Goal: Task Accomplishment & Management: Use online tool/utility

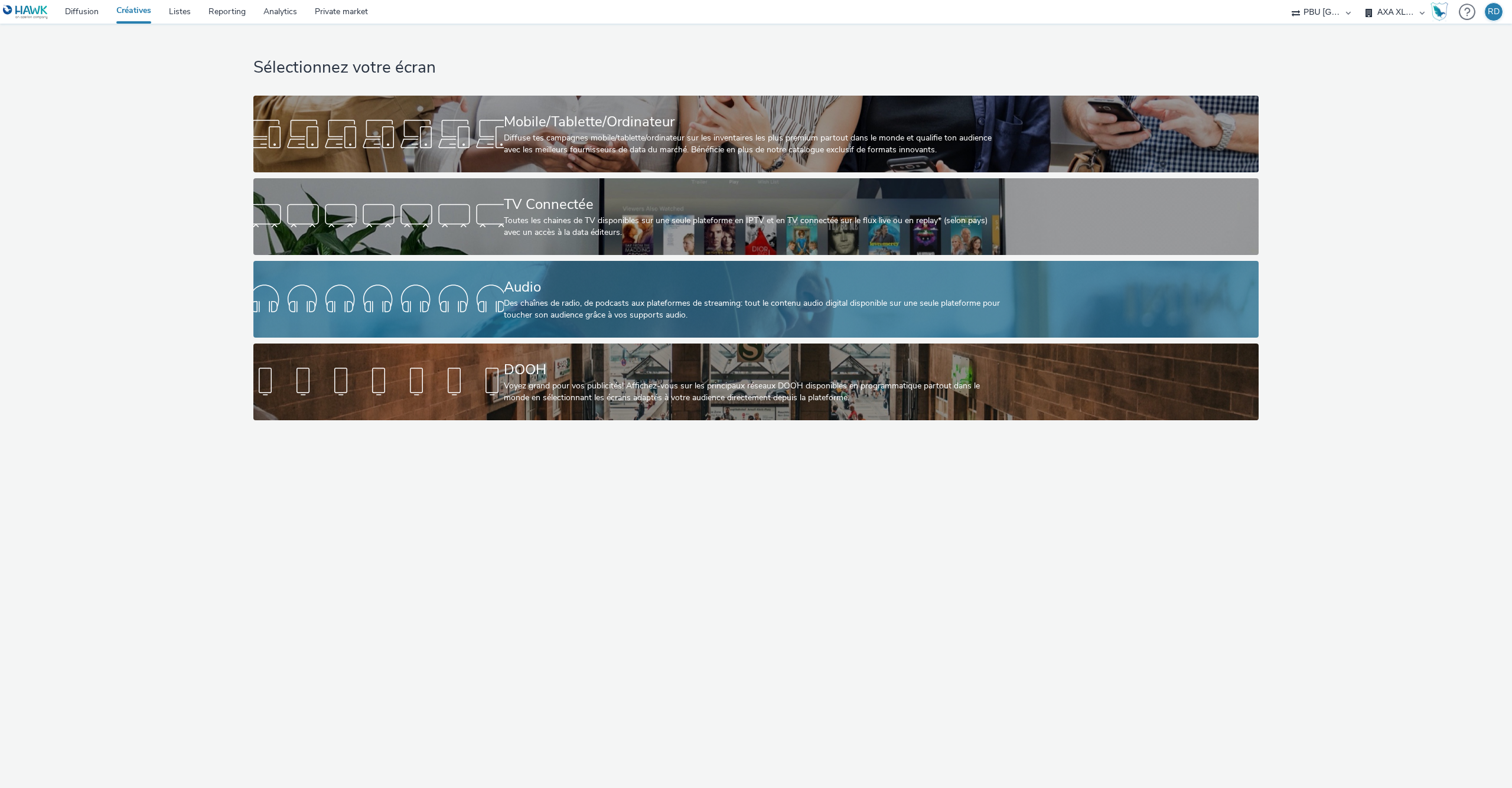
click at [563, 297] on div "Audio" at bounding box center [753, 287] width 500 height 21
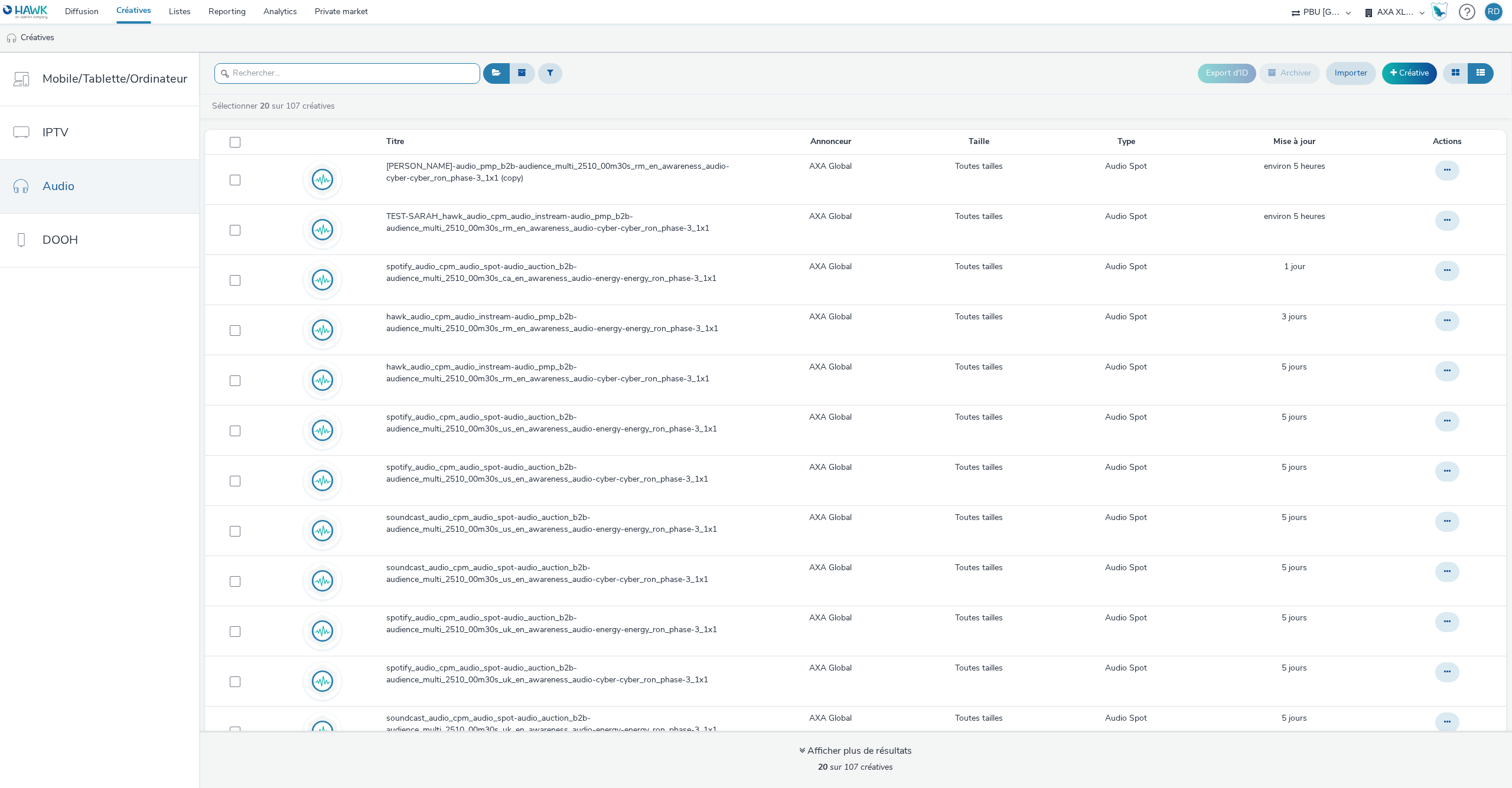
click at [392, 73] on input "text" at bounding box center [347, 73] width 266 height 21
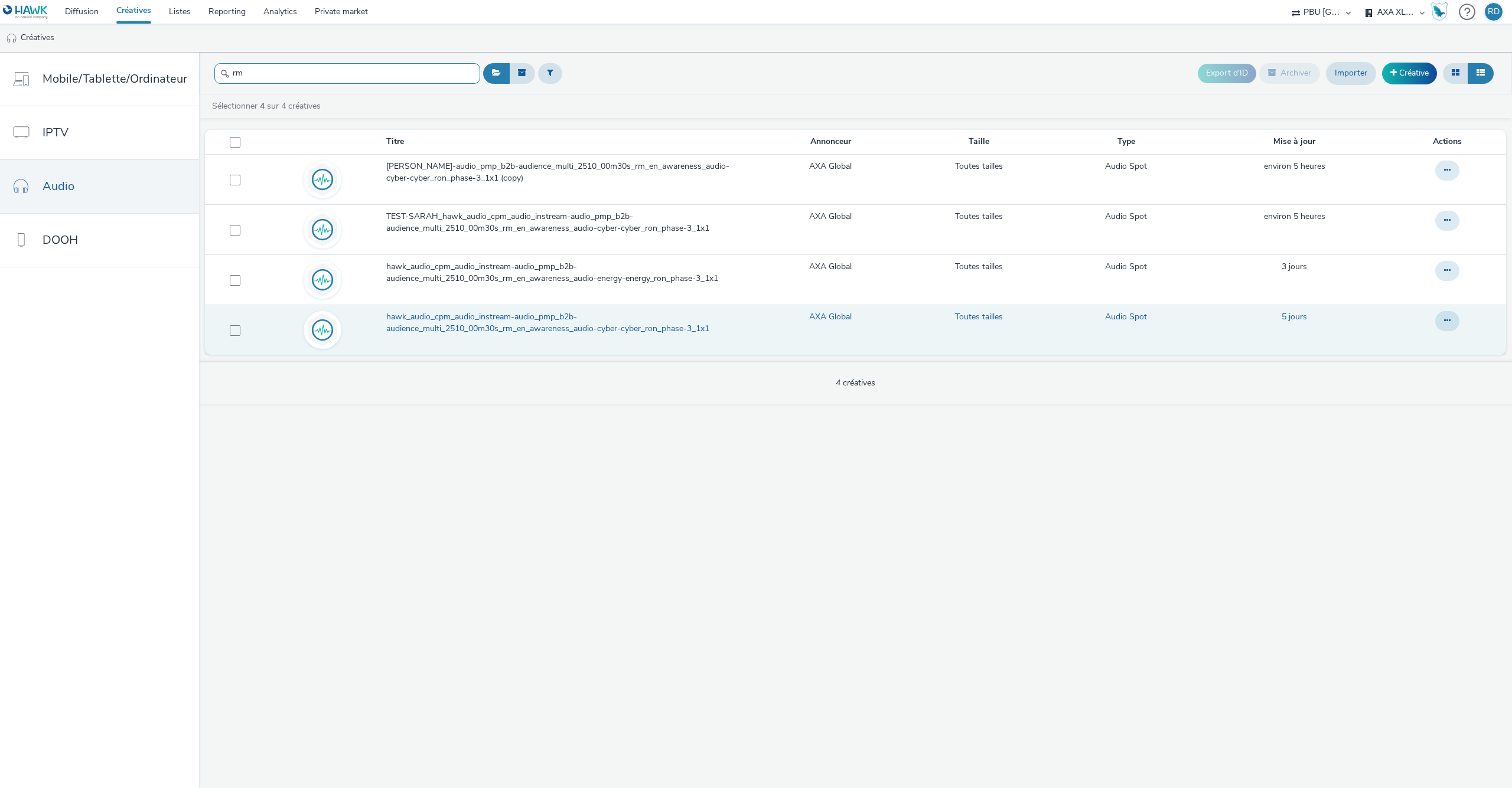
type input "rm"
click at [558, 323] on span "hawk_audio_cpm_audio_instream-audio_pmp_b2b-audience_multi_2510_00m30s_rm_en_aw…" at bounding box center [570, 322] width 368 height 24
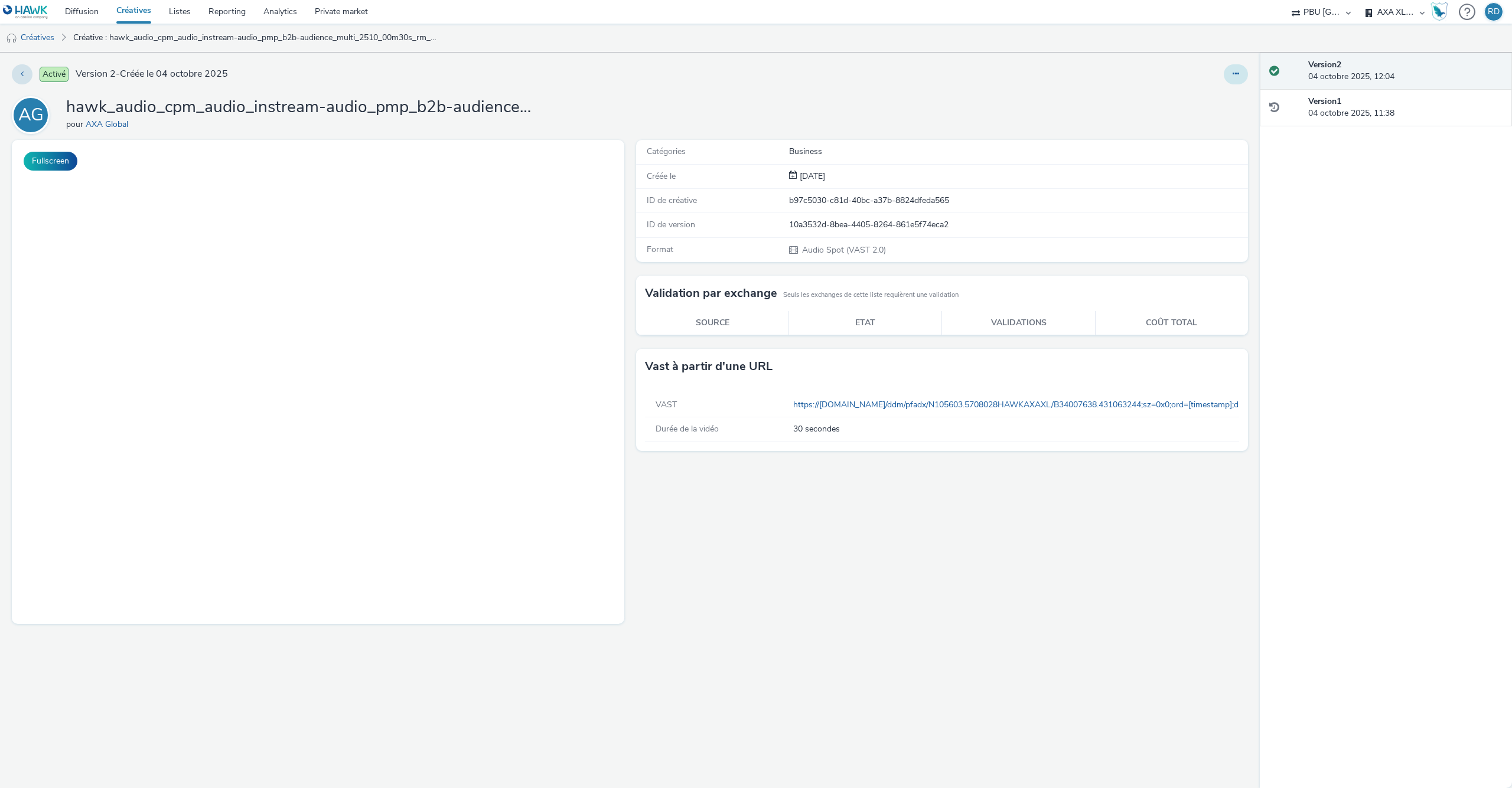
click at [1235, 64] on button at bounding box center [1235, 74] width 24 height 20
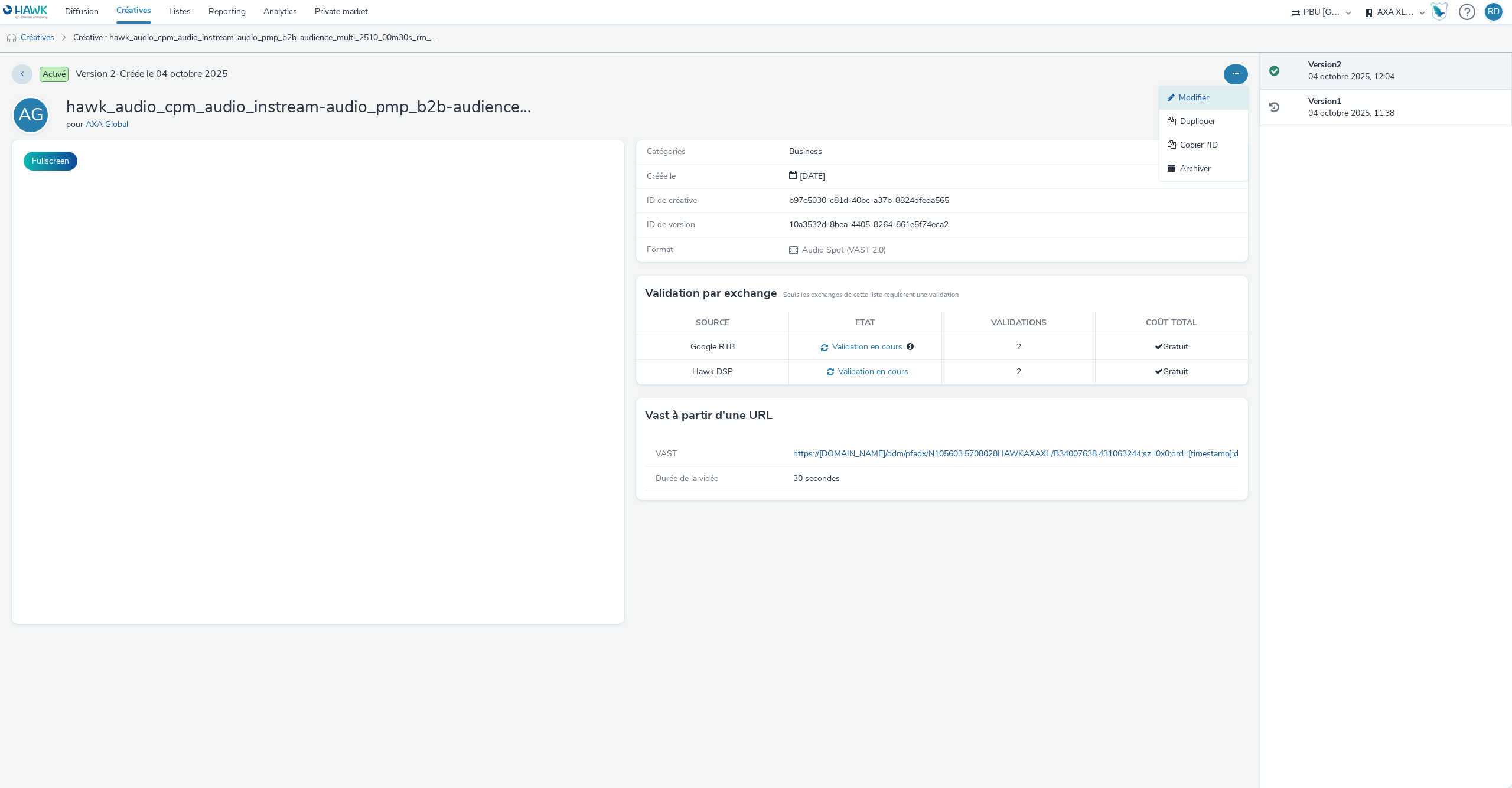
click at [1197, 99] on link "Modifier" at bounding box center [1203, 97] width 89 height 24
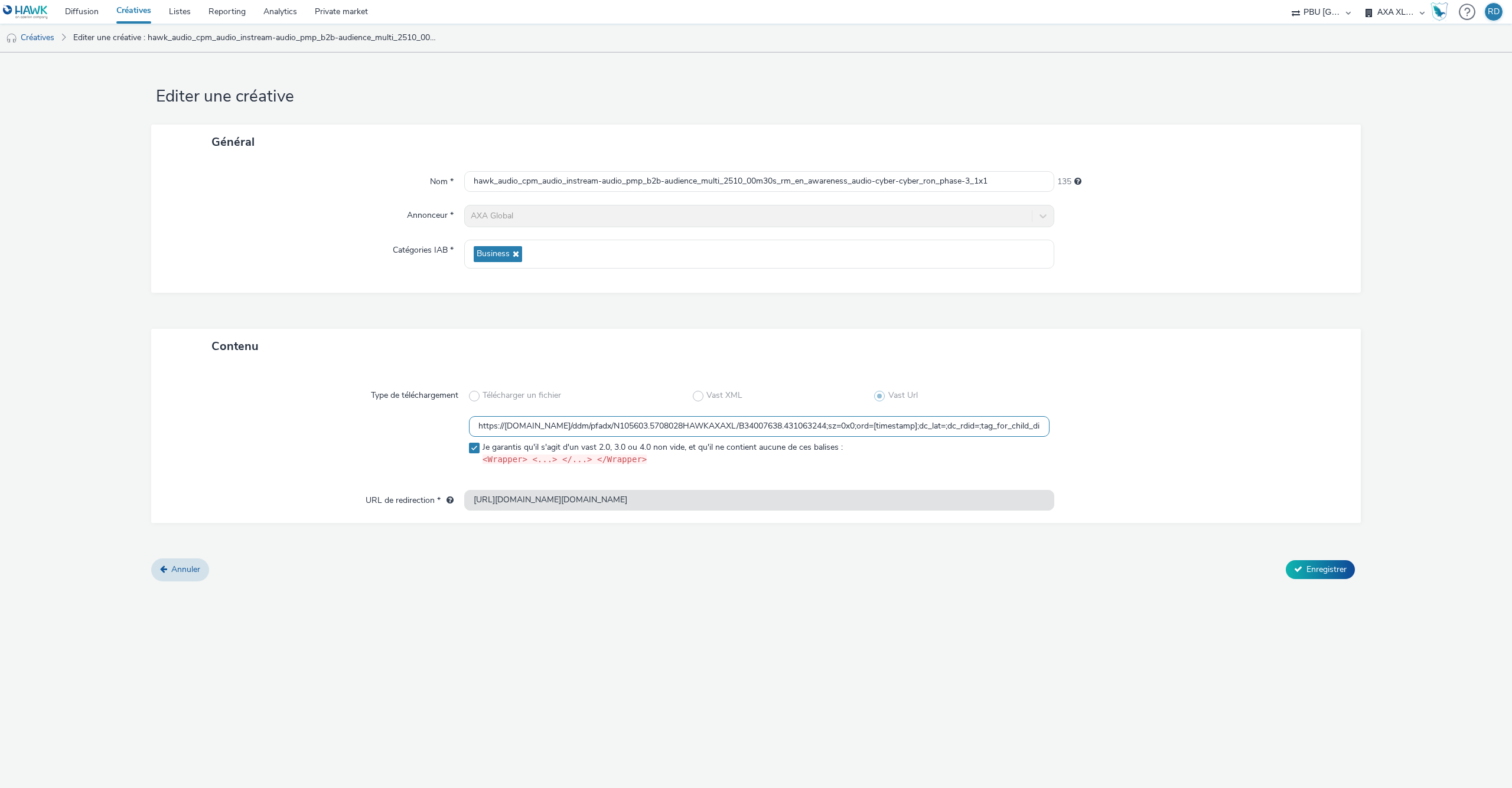
click at [893, 424] on input "https://[DOMAIN_NAME]/ddm/pfadx/N105603.5708028HAWKAXAXL/B34007638.431063244;sz…" at bounding box center [759, 426] width 581 height 21
click at [97, 10] on link "Diffusion" at bounding box center [82, 12] width 51 height 24
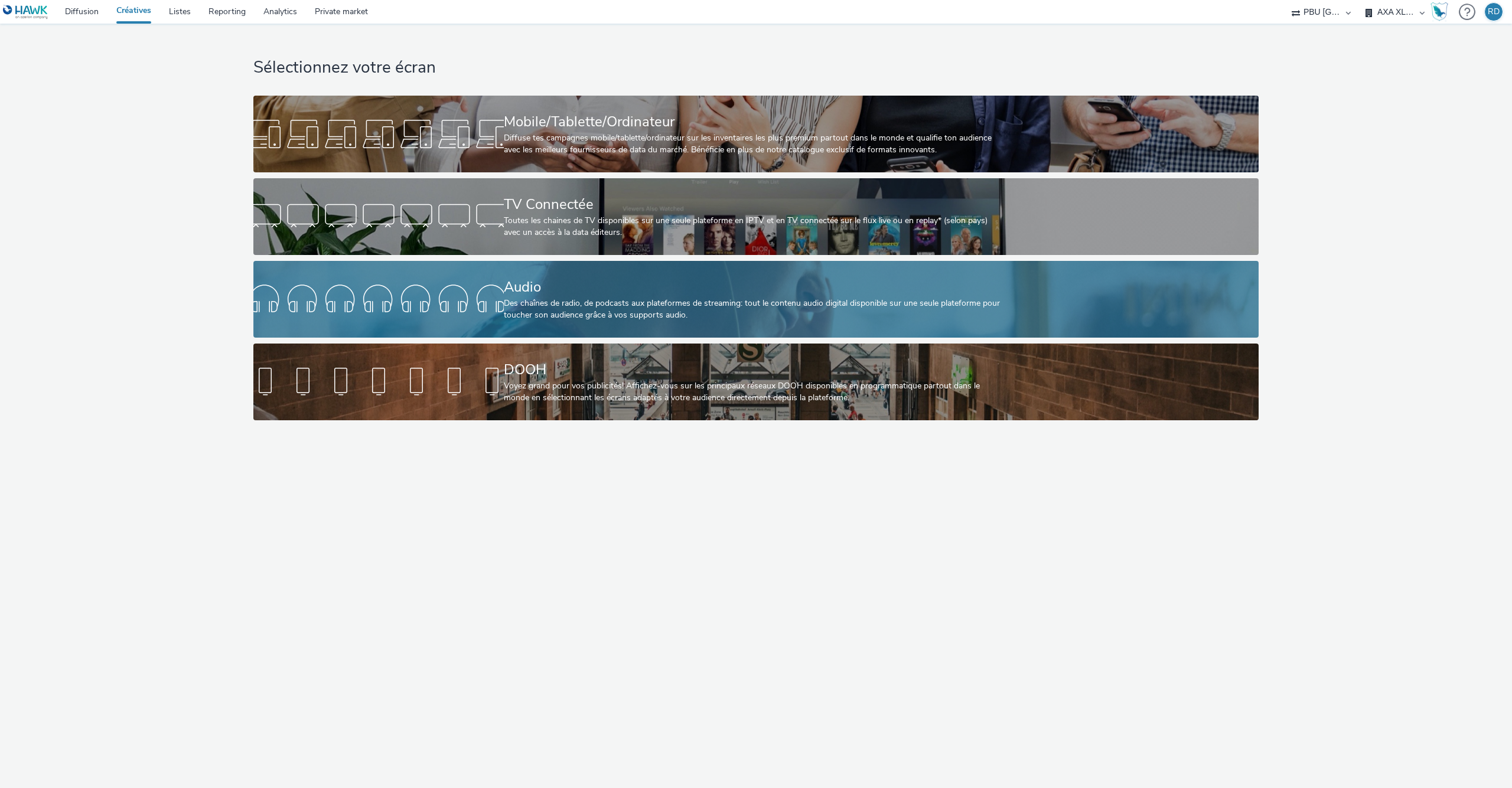
click at [598, 281] on div "Audio" at bounding box center [753, 287] width 500 height 21
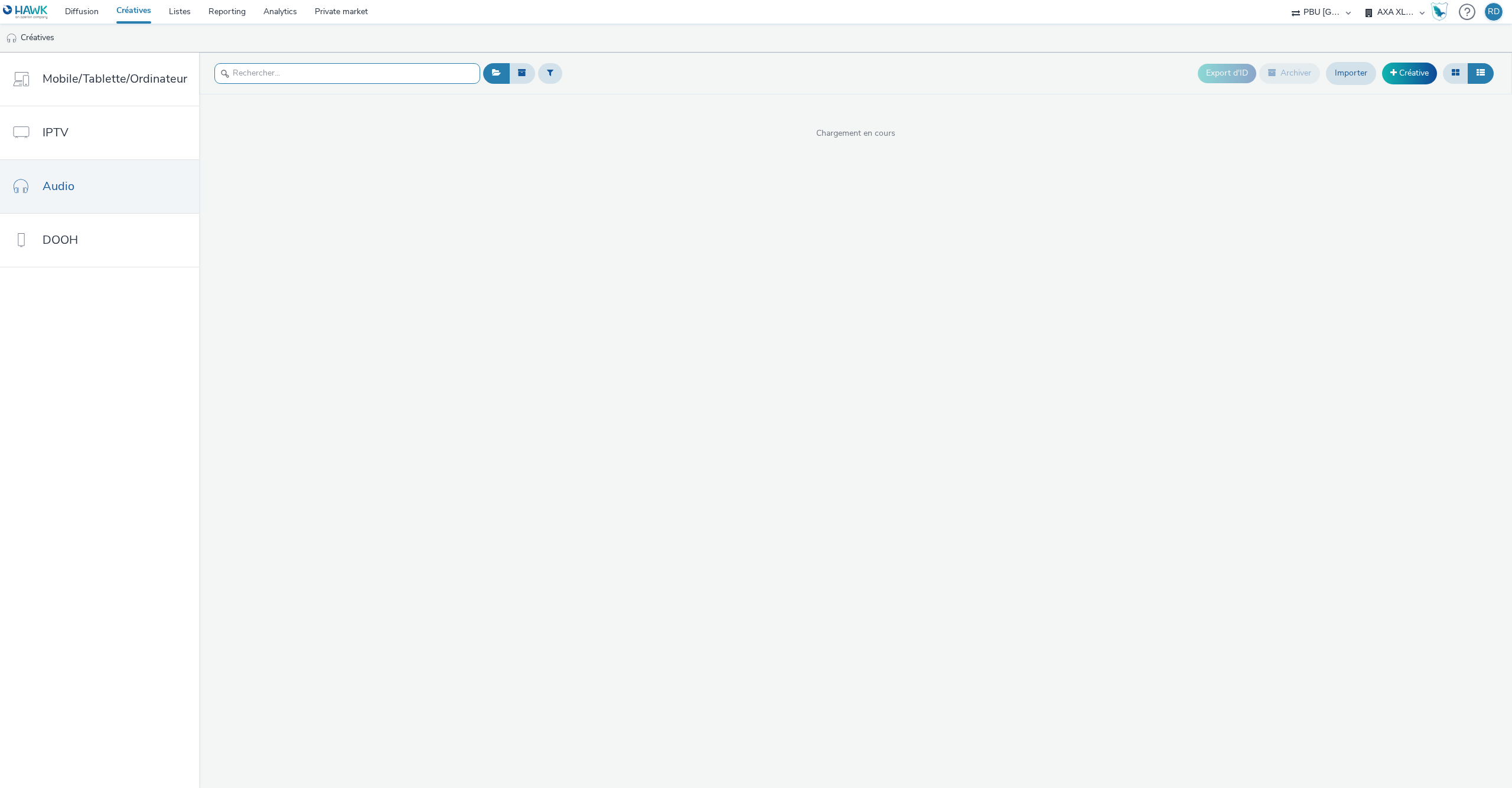
click at [279, 71] on input "text" at bounding box center [347, 73] width 266 height 21
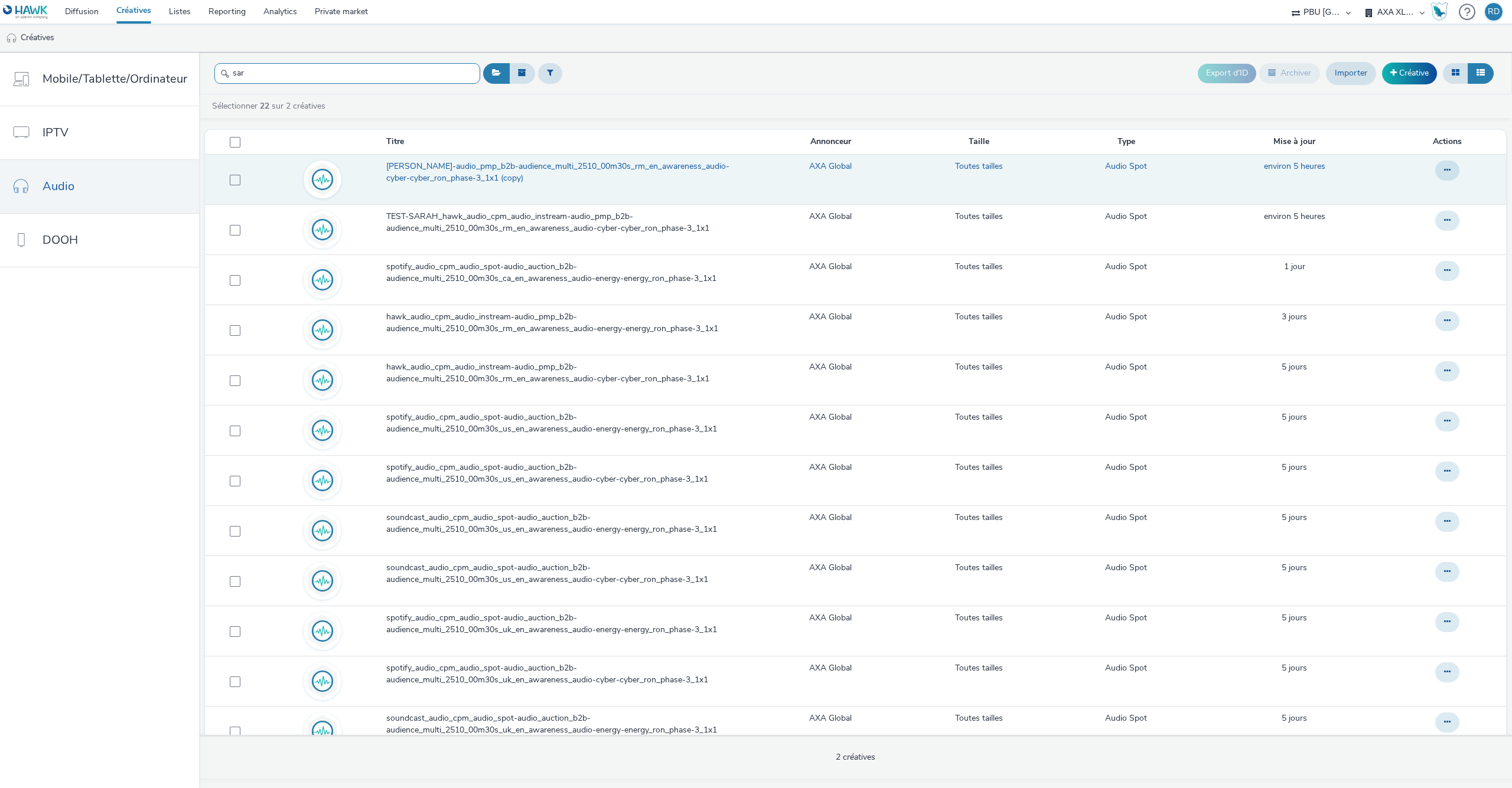
type input "sar"
click at [552, 170] on span "[PERSON_NAME]-audio_pmp_b2b-audience_multi_2510_00m30s_rm_en_awareness_audio-cy…" at bounding box center [570, 172] width 368 height 24
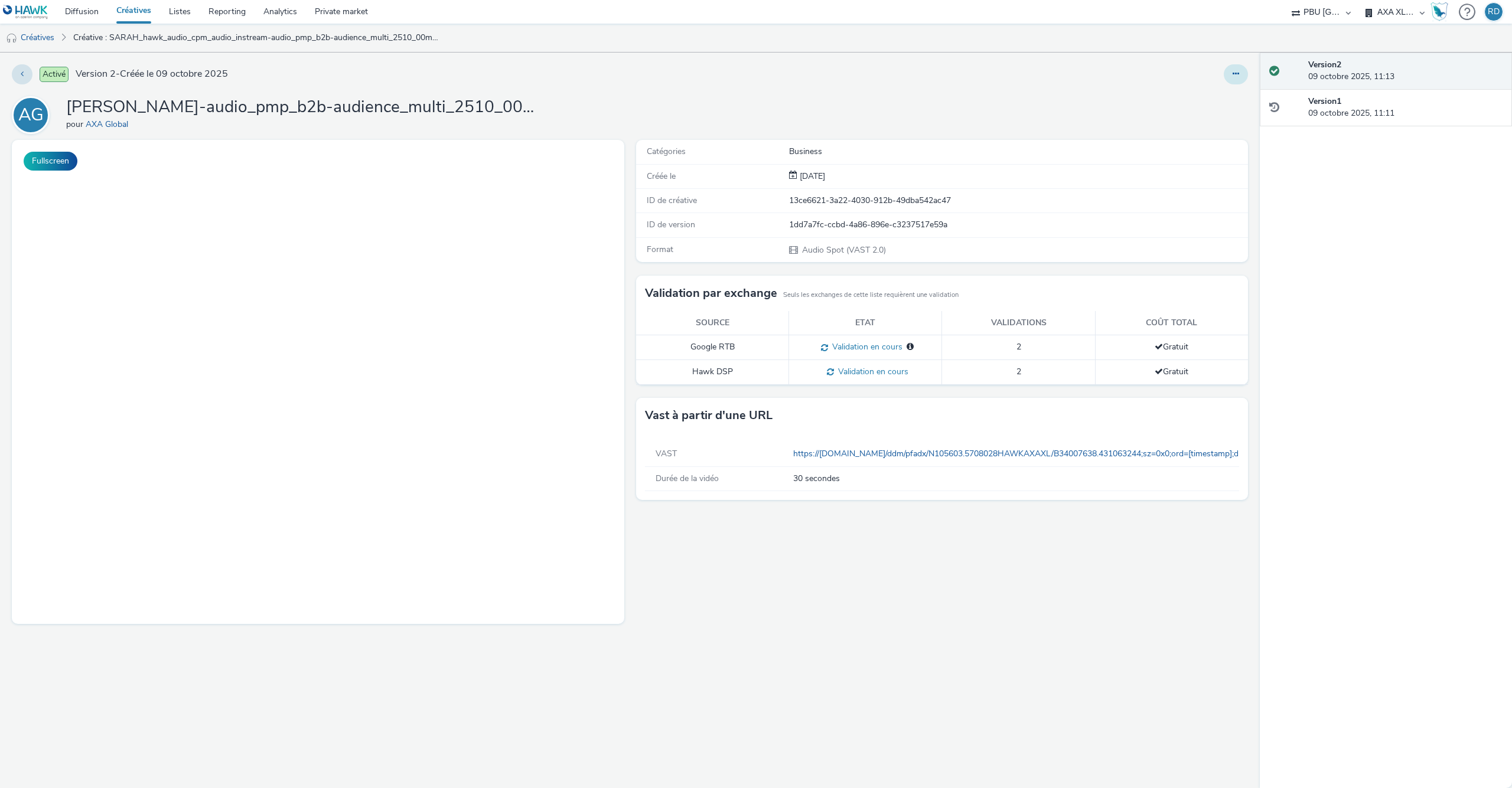
click at [1236, 77] on icon at bounding box center [1236, 73] width 6 height 9
click at [1202, 99] on link "Modifier" at bounding box center [1203, 97] width 89 height 24
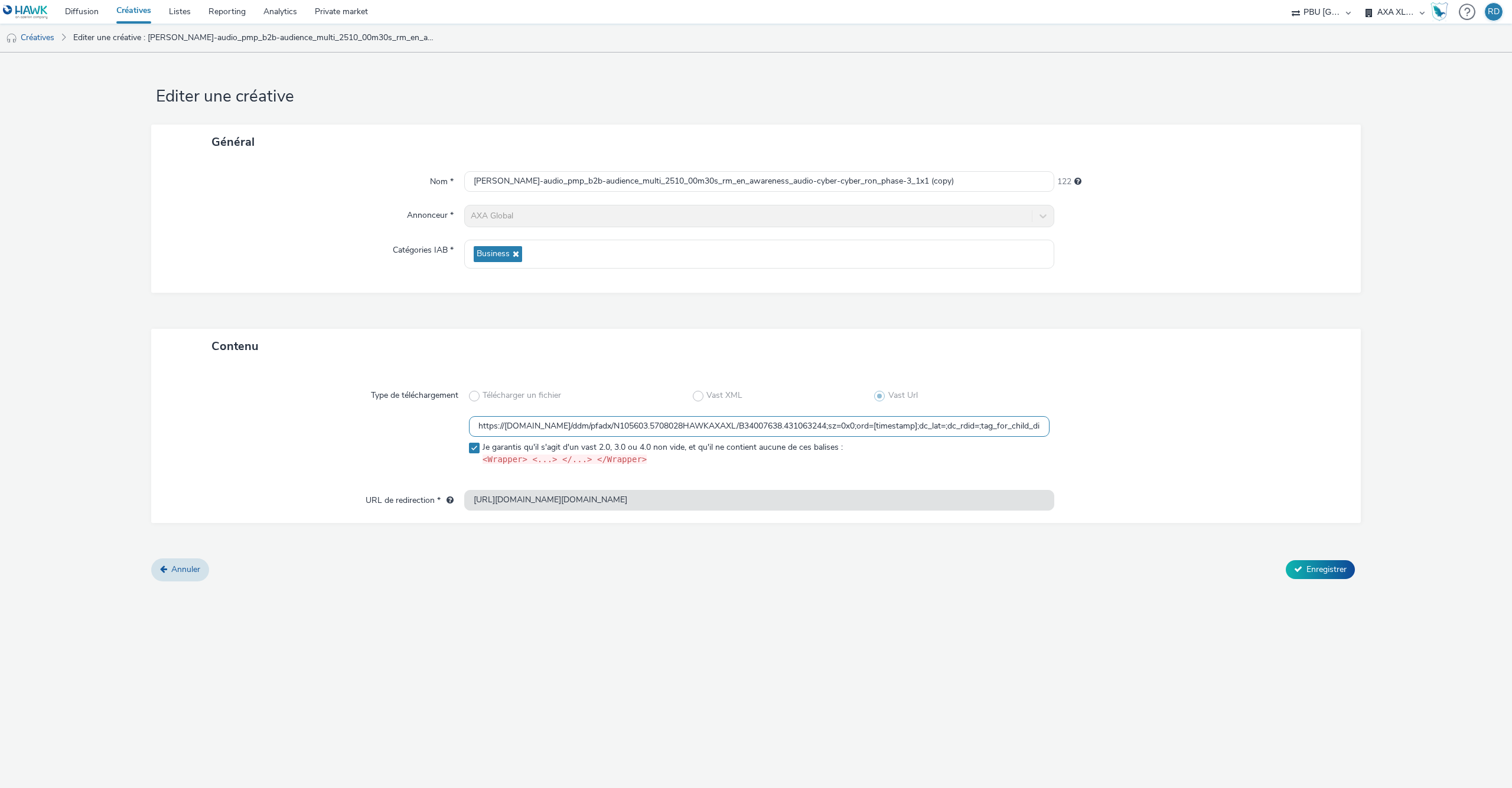
click at [992, 427] on input "https://ad.doubleclick.net/ddm/pfadx/N105603.5708028HAWKAXAXL/B34007638.4310632…" at bounding box center [759, 426] width 581 height 21
click at [644, 428] on input "https://ad.doubleclick.net/ddm/pfadx/N105603.5708028HAWKAXAXL/B34007638.4310632…" at bounding box center [759, 426] width 581 height 21
click at [94, 8] on link "Diffusion" at bounding box center [82, 12] width 51 height 24
